Goal: Task Accomplishment & Management: Use online tool/utility

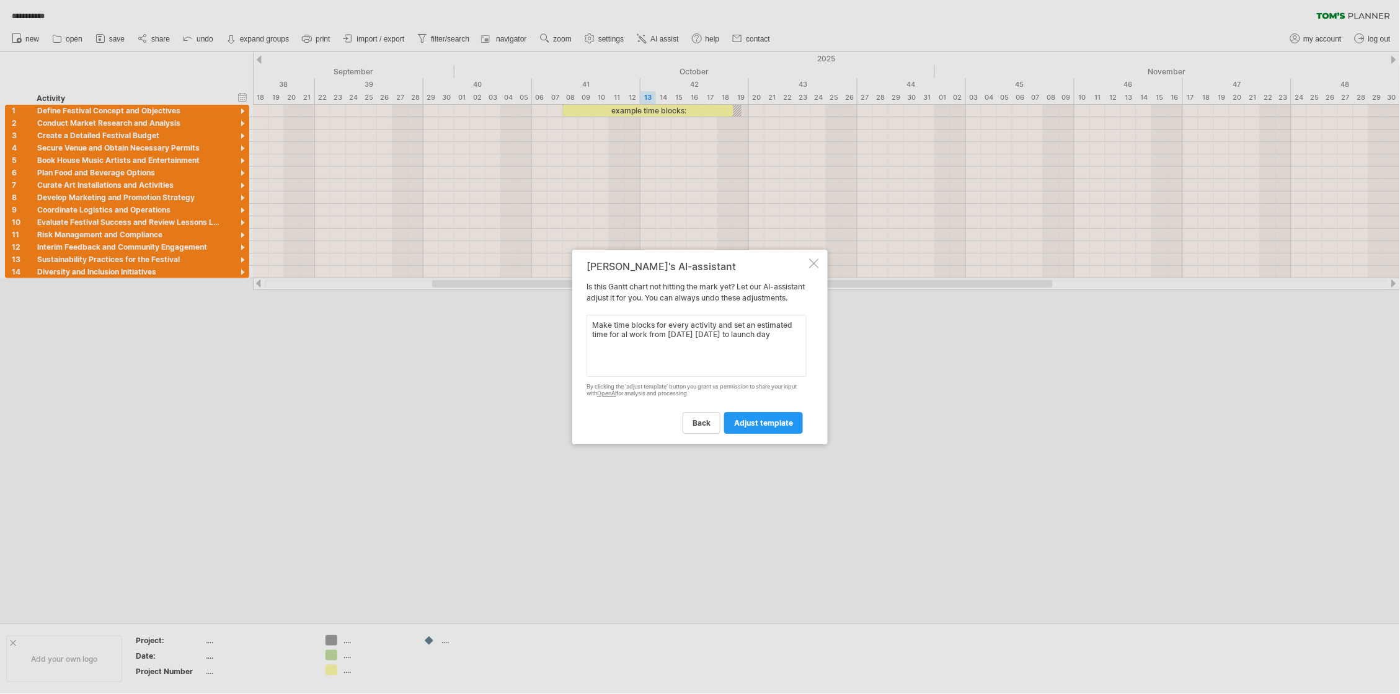
drag, startPoint x: 707, startPoint y: 341, endPoint x: 707, endPoint y: 349, distance: 8.1
click at [707, 341] on textarea "Make time blocks for every activity and set an estimated time for al work from …" at bounding box center [696, 346] width 220 height 62
click at [790, 340] on textarea "Make time blocks for every activity and set an estimated time for al work from …" at bounding box center [696, 346] width 220 height 62
type textarea "Make time blocks for every activity and set an estimated time for al work from …"
click at [773, 428] on span "adjust template" at bounding box center [763, 422] width 59 height 9
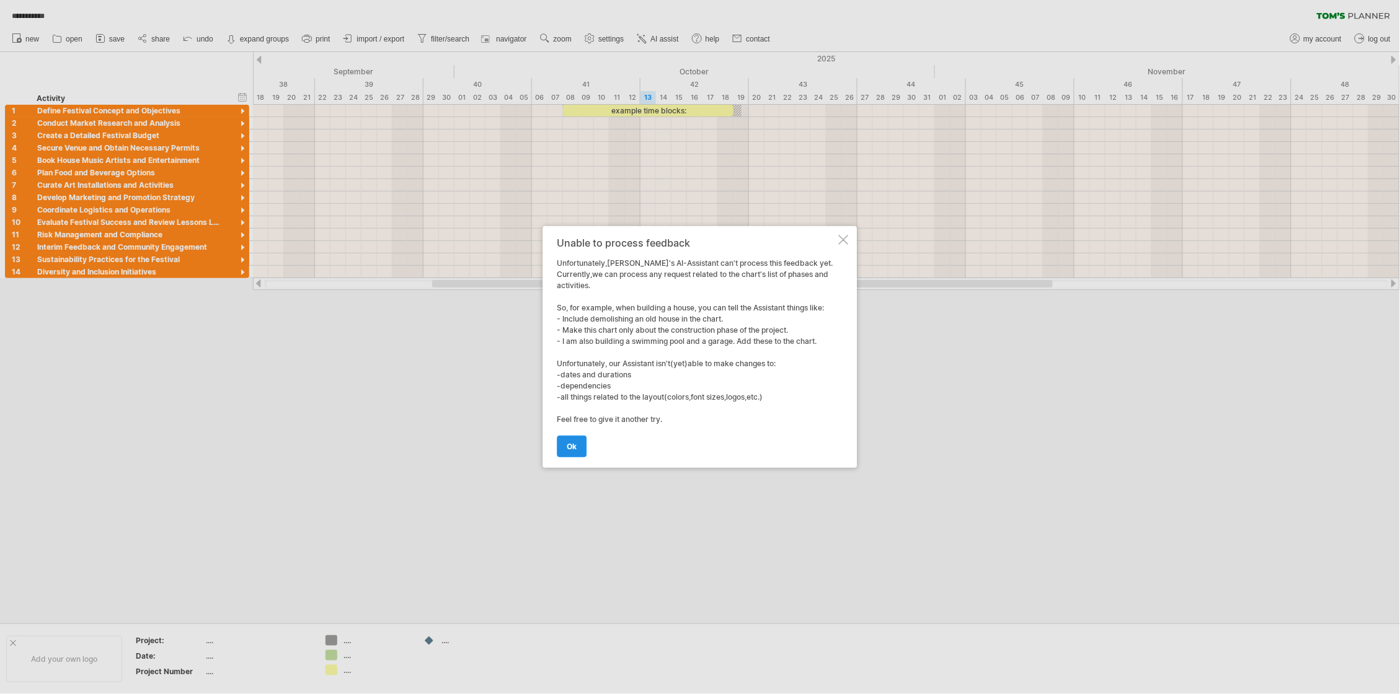
click at [563, 449] on link "ok" at bounding box center [572, 447] width 30 height 22
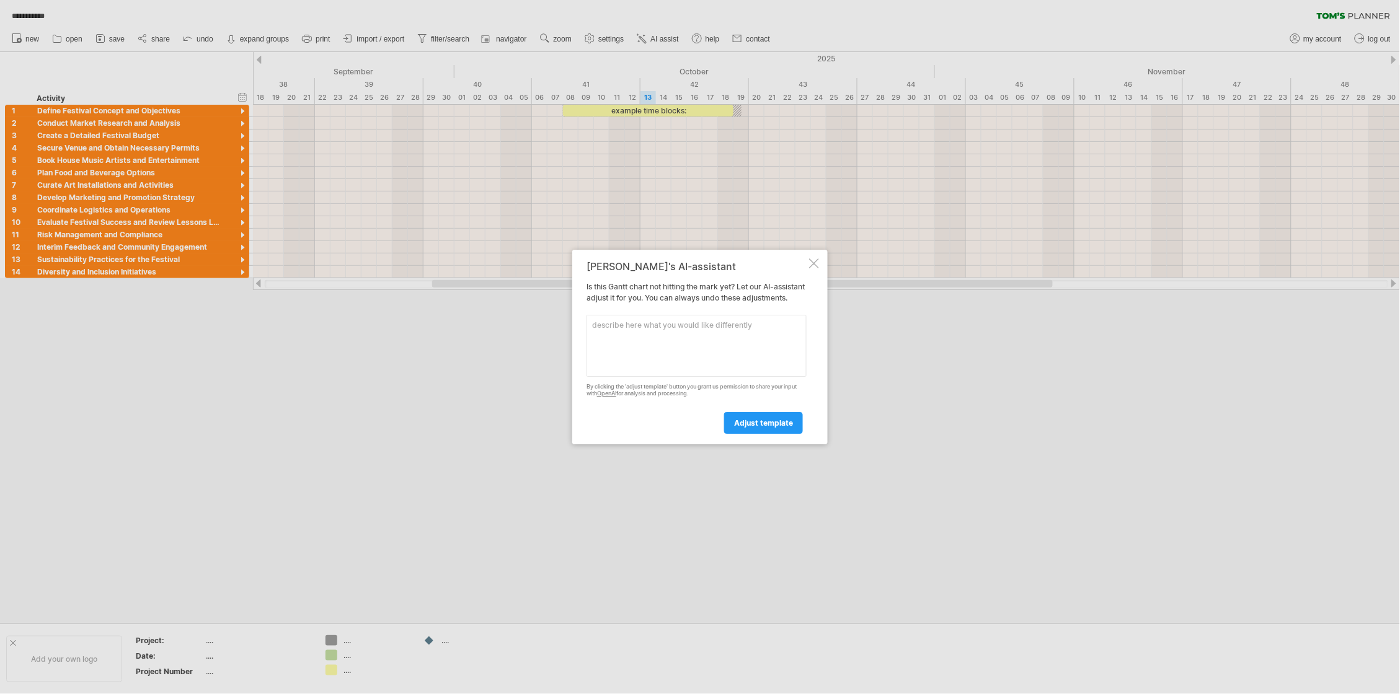
drag, startPoint x: 807, startPoint y: 253, endPoint x: 813, endPoint y: 257, distance: 7.6
click at [807, 254] on div "[PERSON_NAME]'s AI-assistant Is this [PERSON_NAME] chart not hitting the mark y…" at bounding box center [699, 347] width 255 height 195
click at [814, 258] on div at bounding box center [814, 263] width 10 height 10
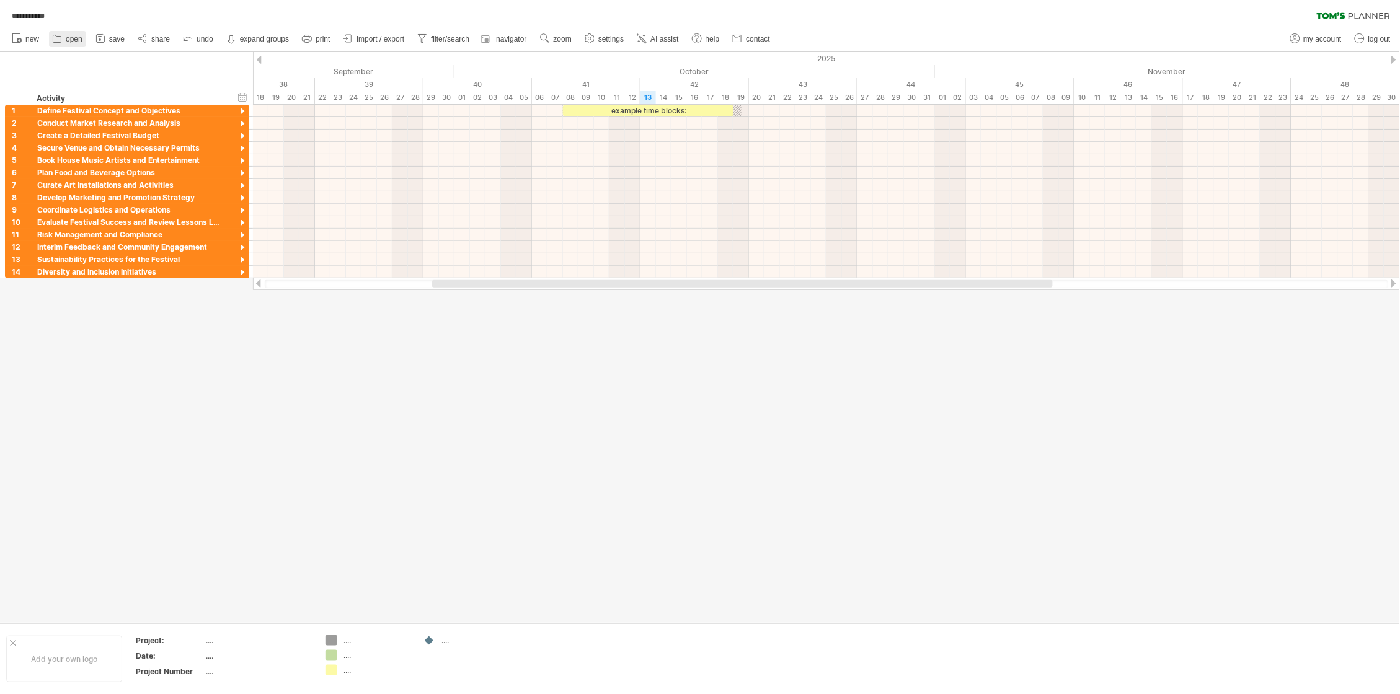
click at [66, 40] on span "open" at bounding box center [74, 39] width 17 height 9
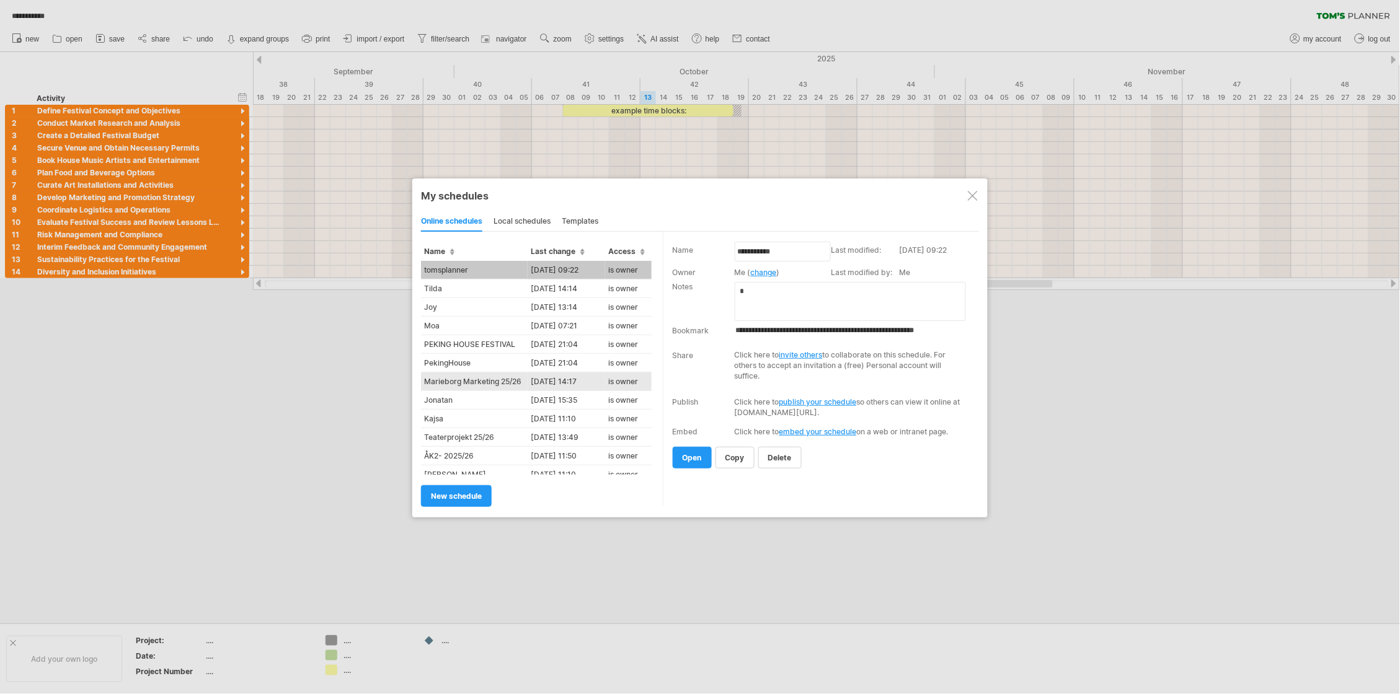
click at [472, 374] on td "Marieborg Marketing 25/26" at bounding box center [474, 382] width 107 height 19
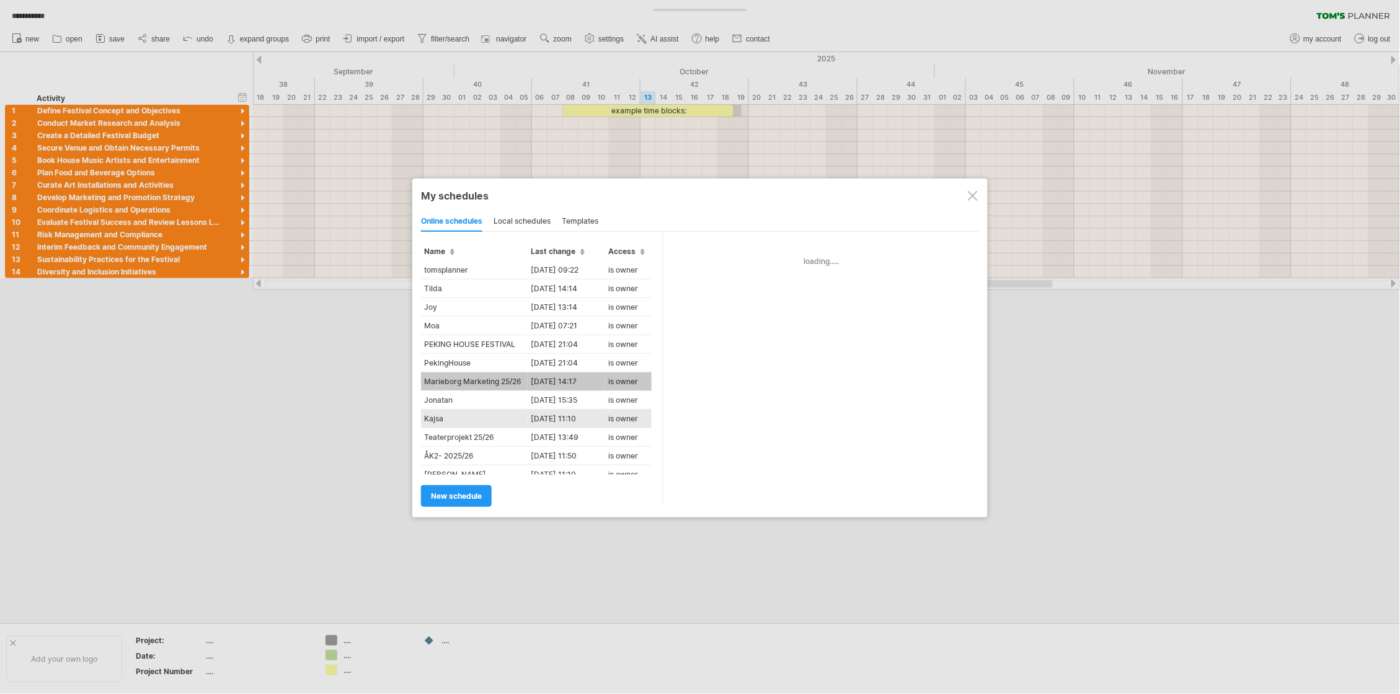
type input "**********"
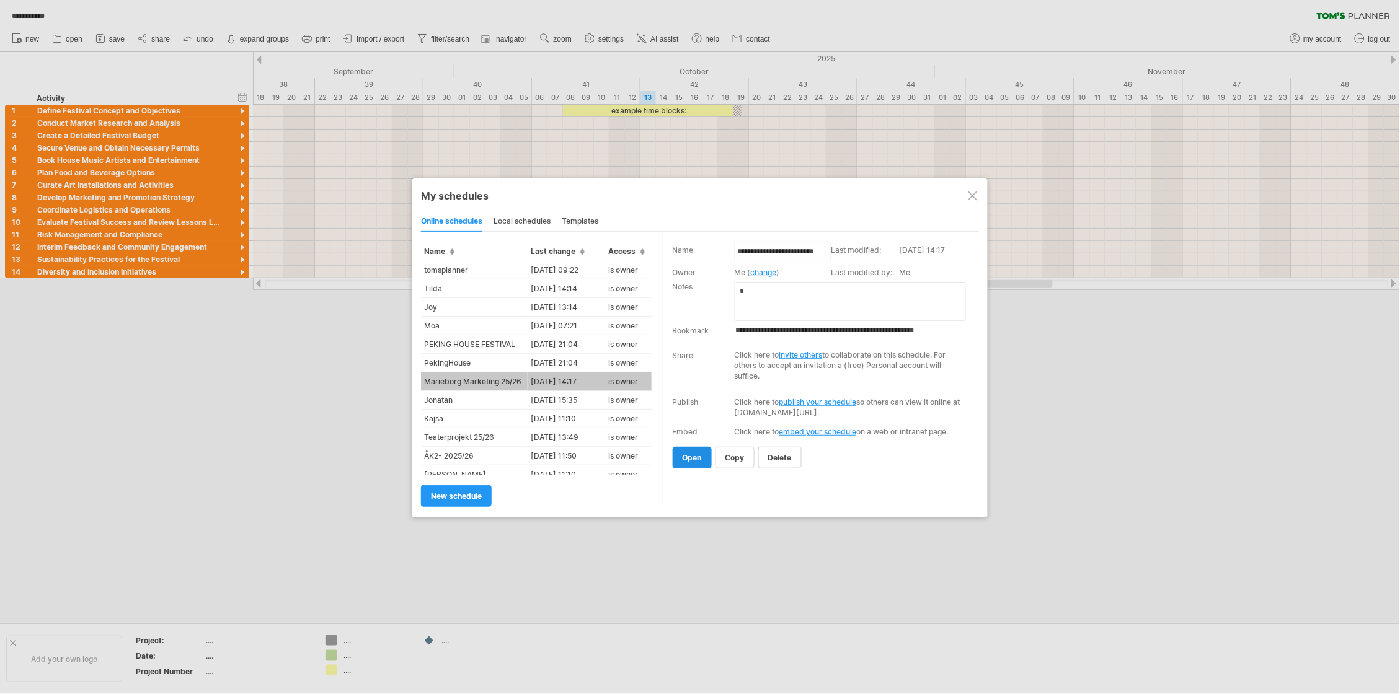
click at [687, 461] on link "open" at bounding box center [691, 458] width 39 height 22
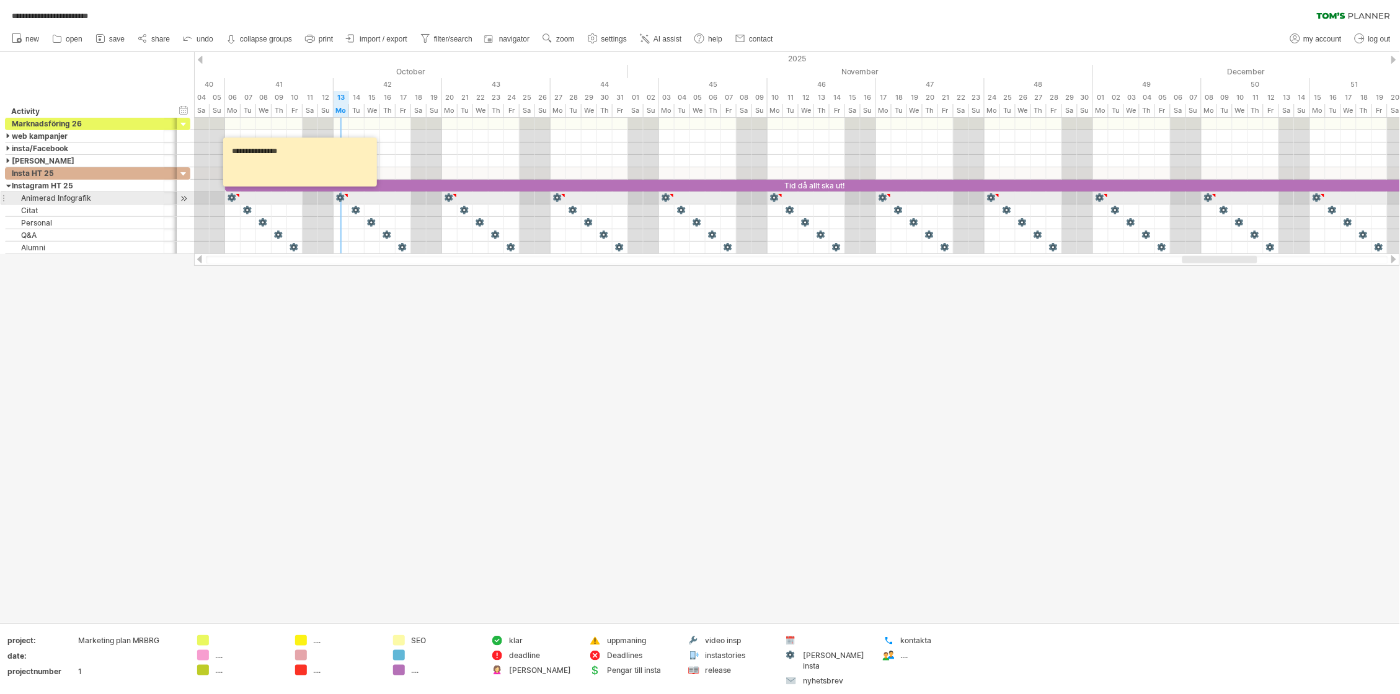
type textarea "**********"
